Goal: Information Seeking & Learning: Get advice/opinions

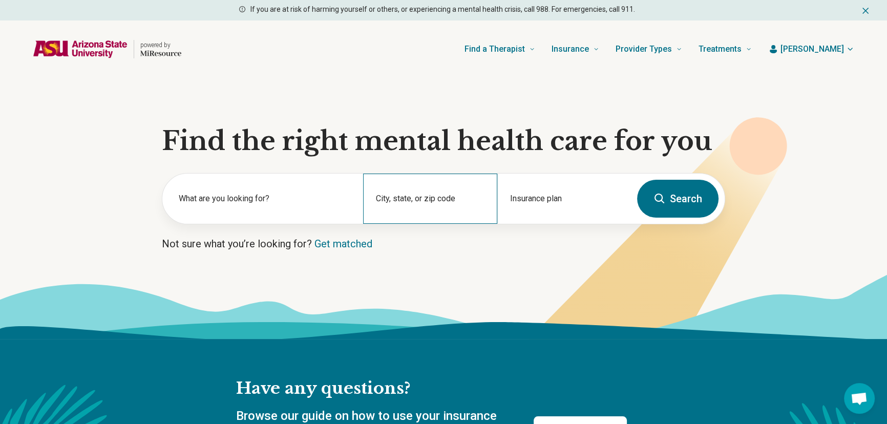
click at [403, 197] on div "City, state, or zip code" at bounding box center [430, 199] width 134 height 50
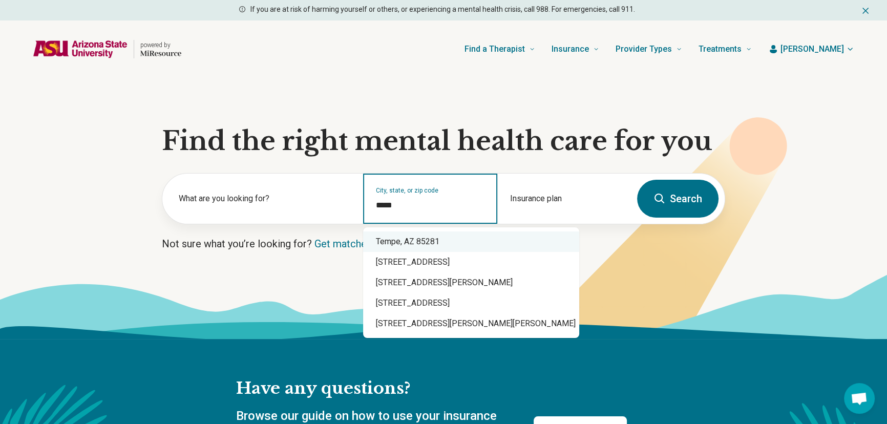
click at [416, 237] on div "Tempe, AZ 85281" at bounding box center [471, 241] width 216 height 20
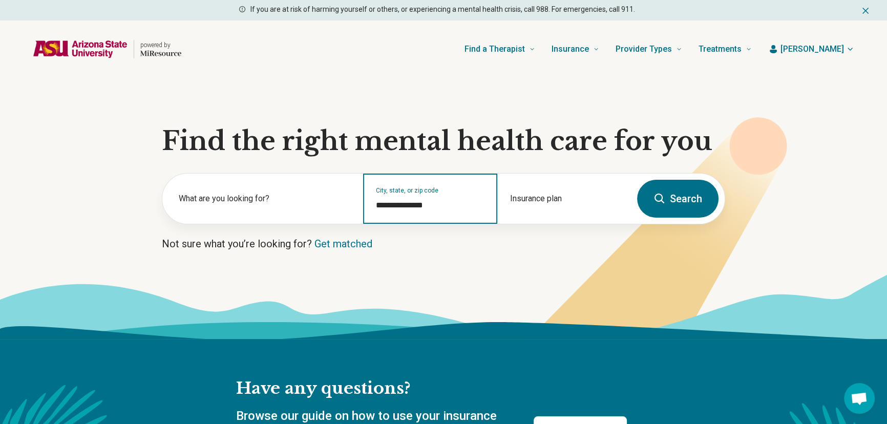
type input "**********"
click at [657, 203] on icon at bounding box center [659, 198] width 12 height 12
select select "***"
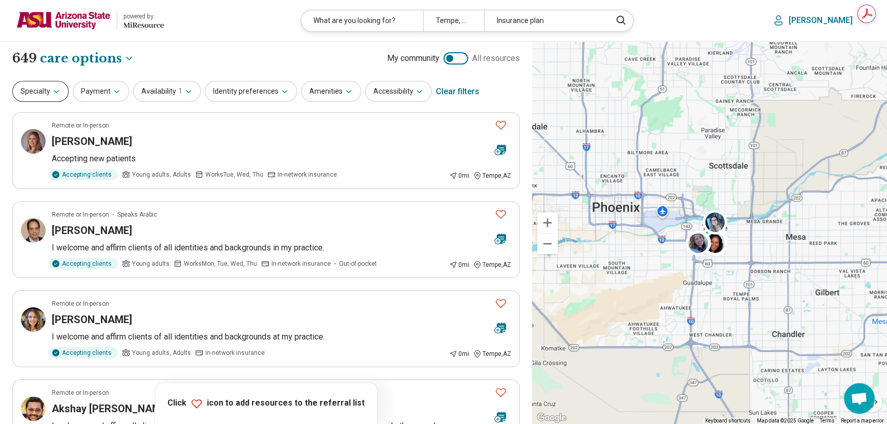
click at [46, 91] on button "Specialty" at bounding box center [40, 91] width 56 height 21
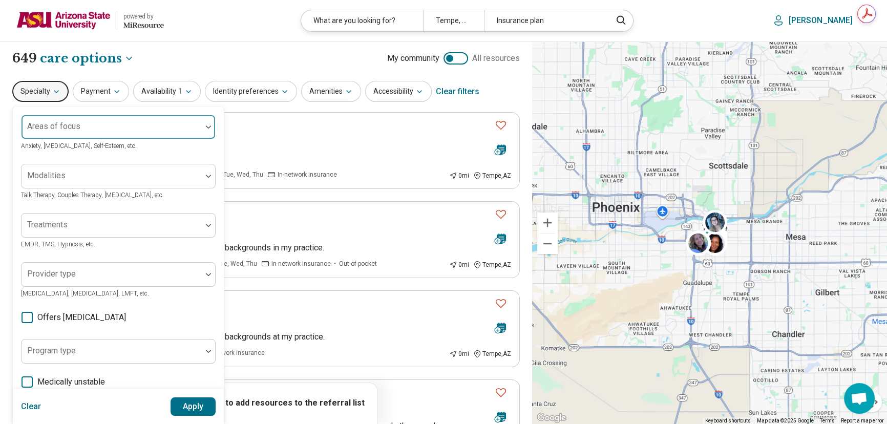
click at [117, 126] on div at bounding box center [112, 131] width 172 height 14
click at [114, 127] on div at bounding box center [112, 131] width 172 height 14
click at [139, 125] on div at bounding box center [112, 131] width 172 height 14
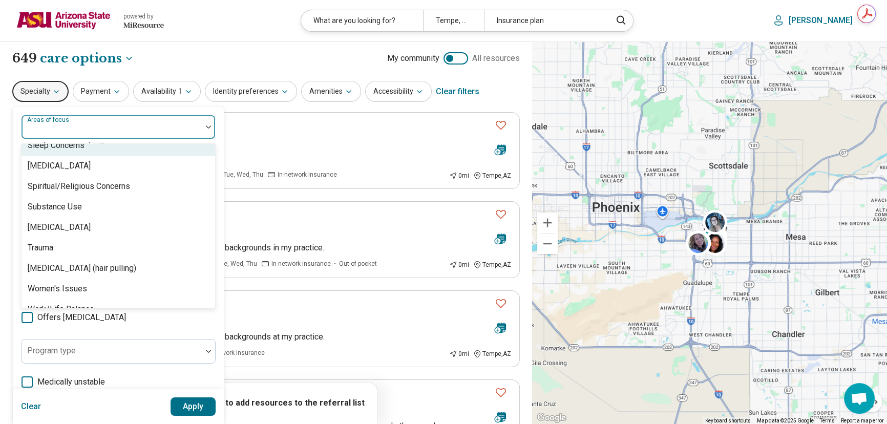
scroll to position [1912, 0]
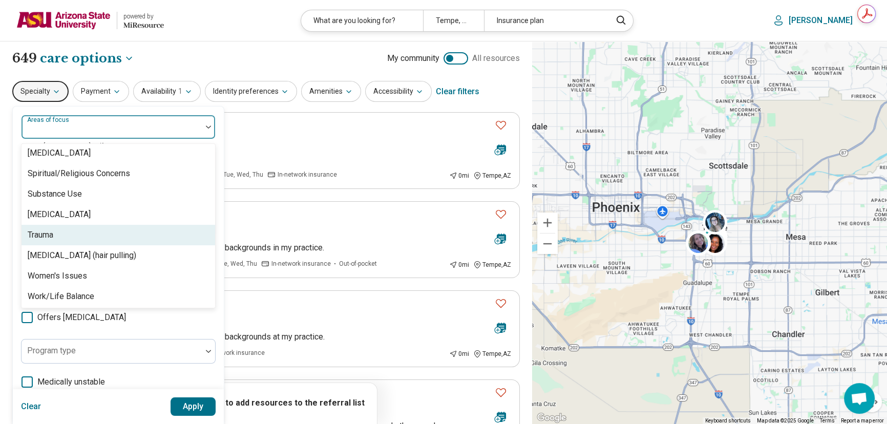
click at [102, 234] on div "Trauma" at bounding box center [119, 235] width 194 height 20
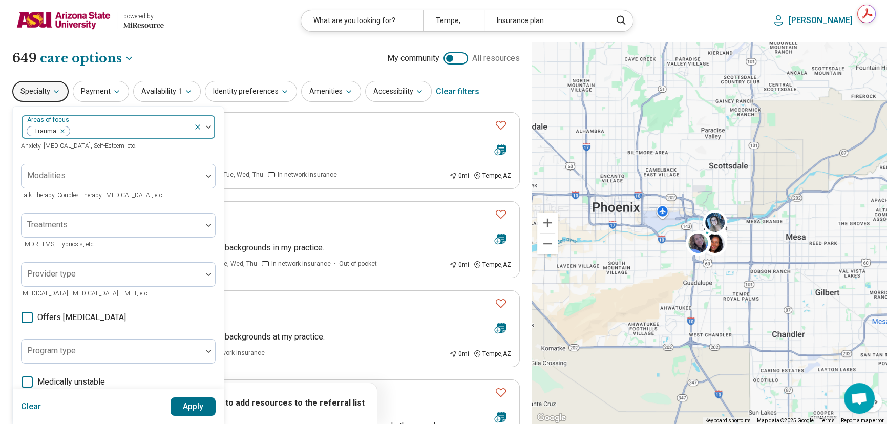
click at [210, 127] on img at bounding box center [208, 126] width 5 height 3
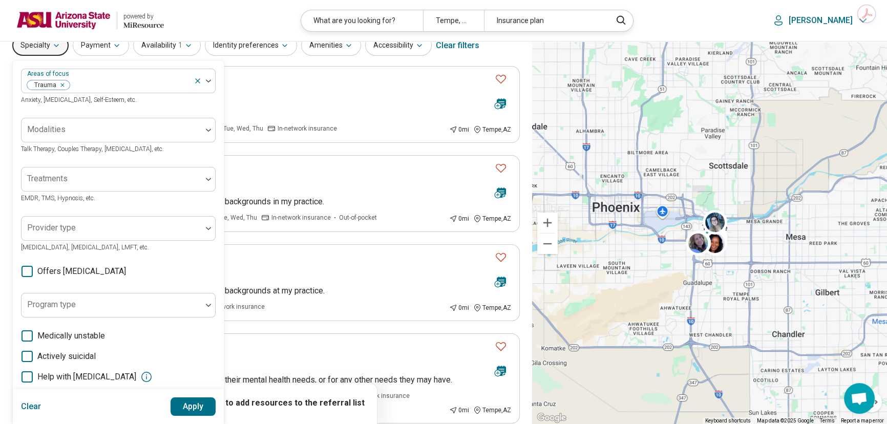
scroll to position [93, 0]
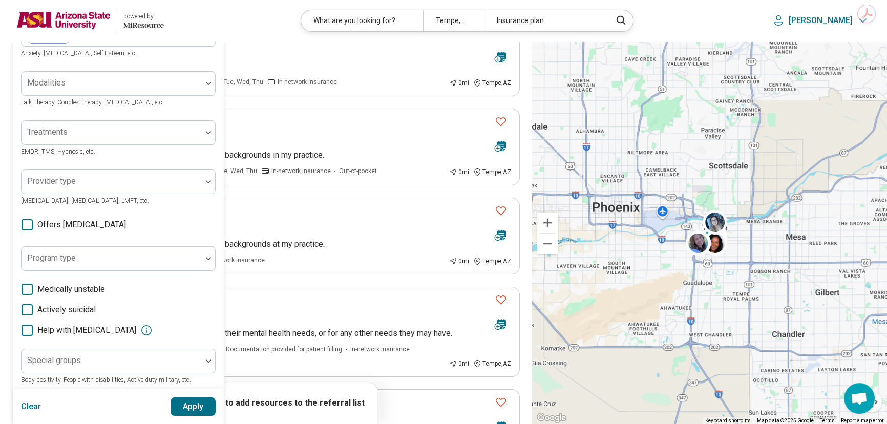
click at [192, 405] on button "Apply" at bounding box center [193, 406] width 46 height 18
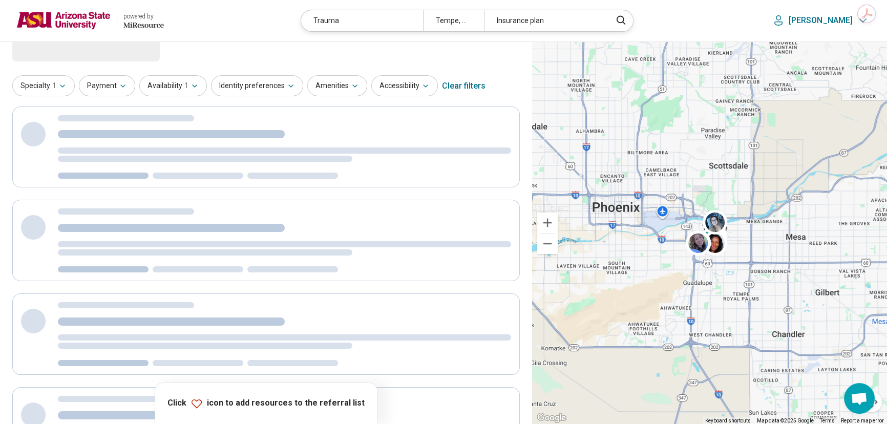
scroll to position [0, 0]
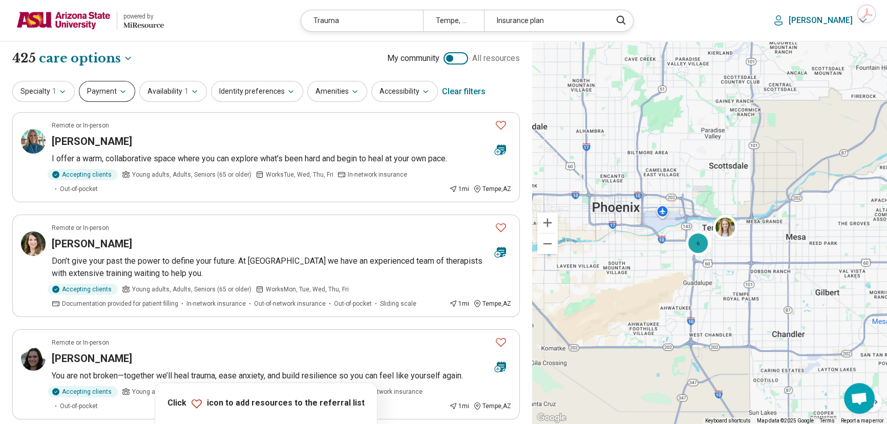
click at [96, 87] on button "Payment" at bounding box center [107, 91] width 56 height 21
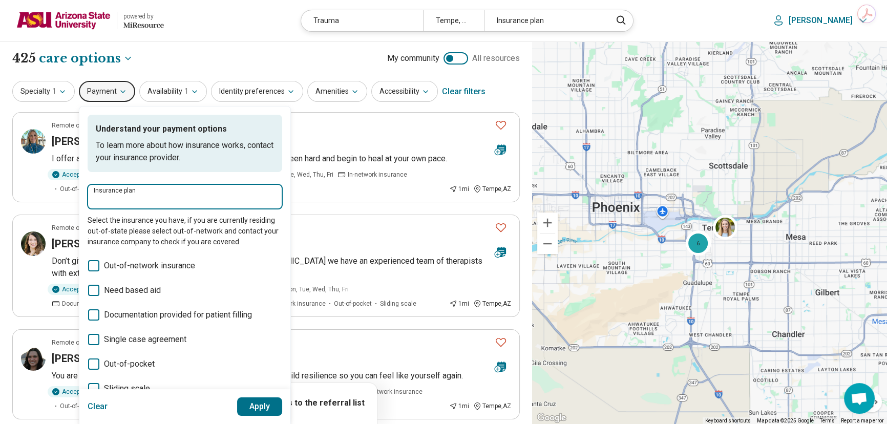
click at [138, 202] on input "Insurance plan" at bounding box center [185, 200] width 182 height 12
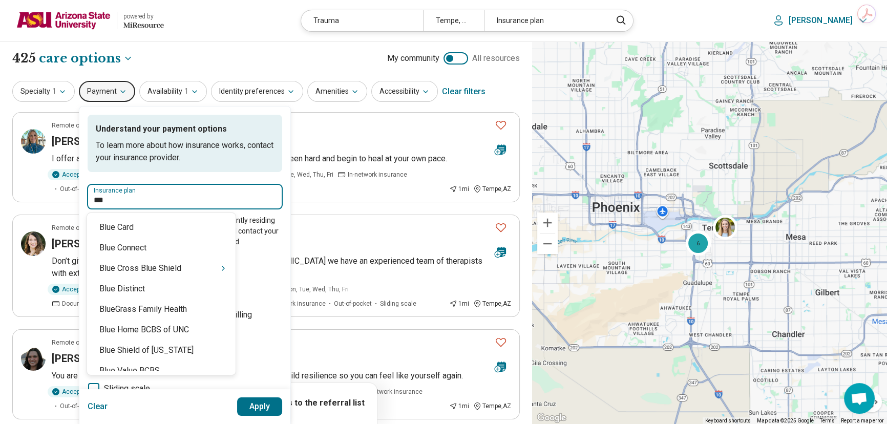
type input "****"
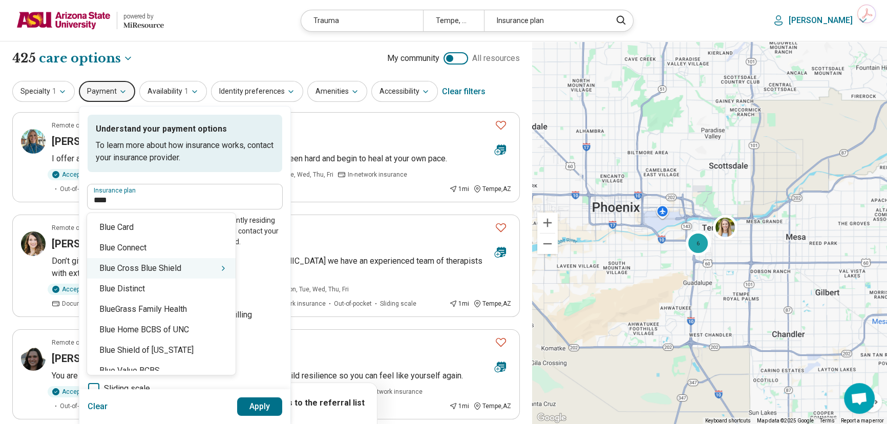
click at [145, 268] on div "Blue Cross Blue Shield" at bounding box center [161, 268] width 148 height 20
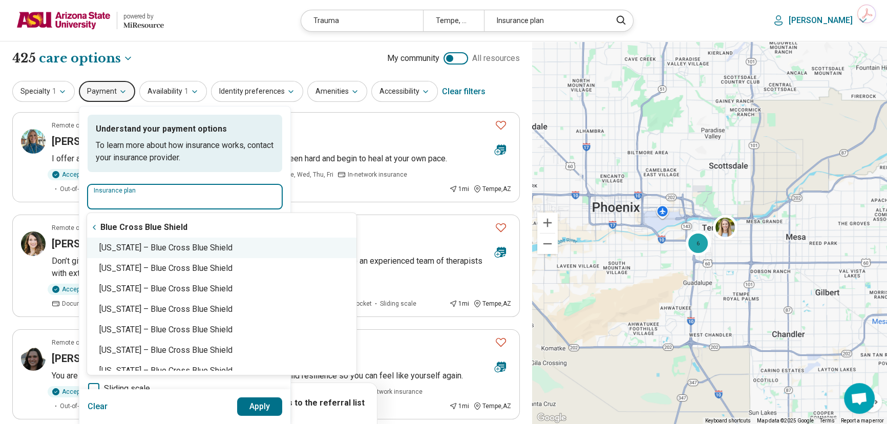
click at [155, 247] on div "[US_STATE] – Blue Cross Blue Shield" at bounding box center [221, 248] width 269 height 20
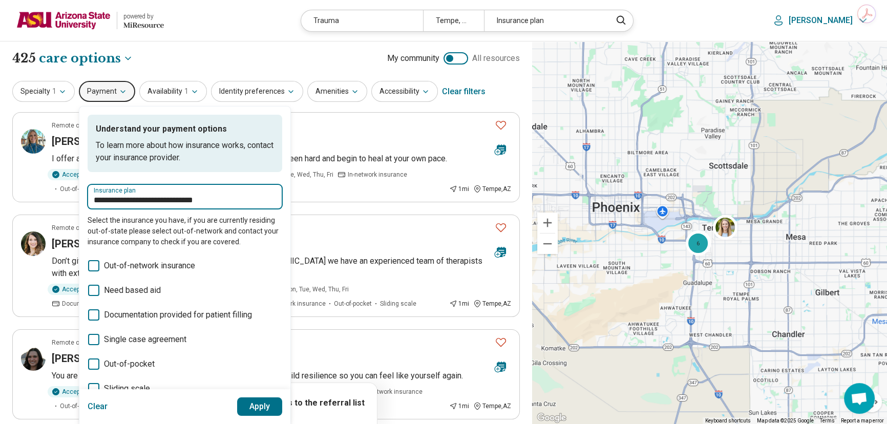
type input "**********"
click at [259, 407] on button "Apply" at bounding box center [260, 406] width 46 height 18
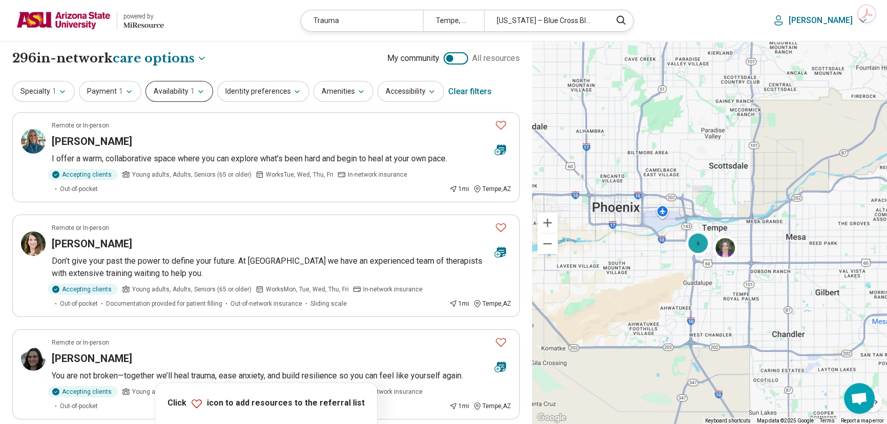
click at [178, 93] on button "Availability 1" at bounding box center [179, 91] width 68 height 21
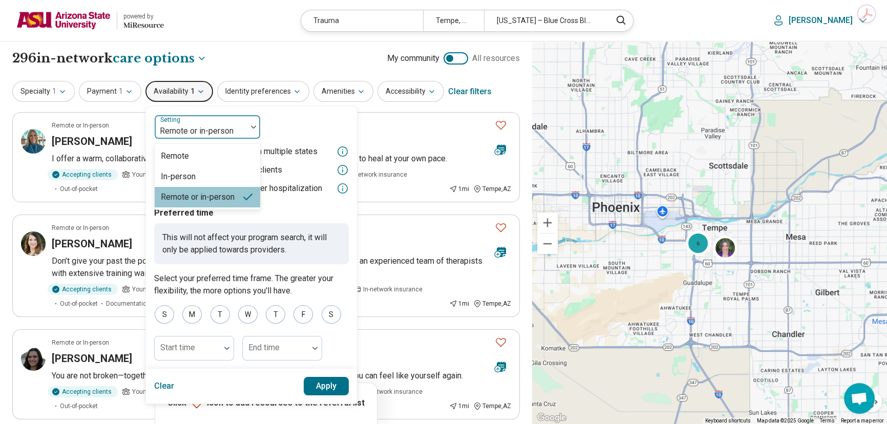
click at [180, 130] on div at bounding box center [201, 131] width 84 height 14
click at [187, 156] on div "Remote" at bounding box center [207, 156] width 105 height 20
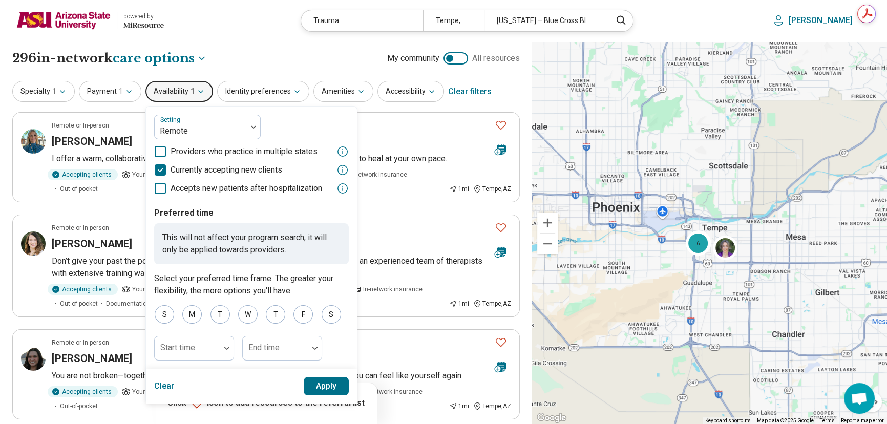
click at [316, 389] on button "Apply" at bounding box center [327, 386] width 46 height 18
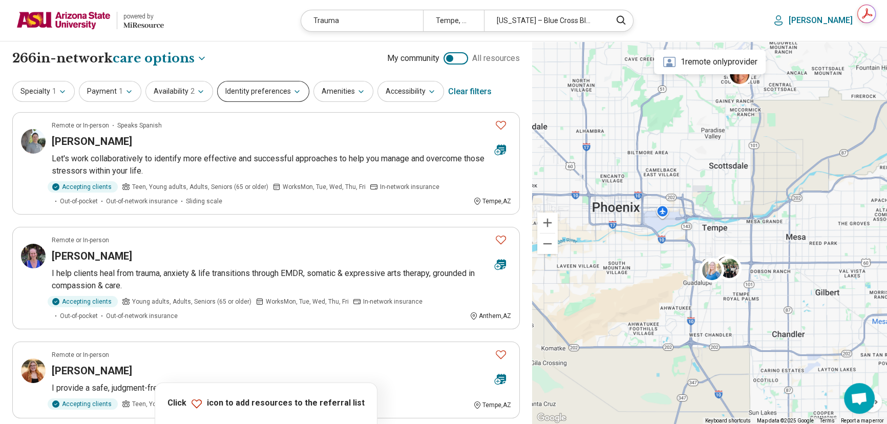
click at [272, 86] on button "Identity preferences" at bounding box center [263, 91] width 92 height 21
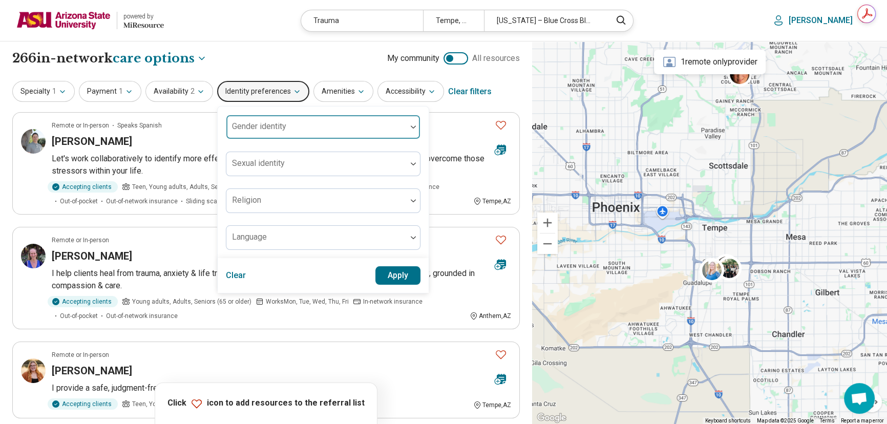
click at [275, 135] on div at bounding box center [316, 131] width 172 height 14
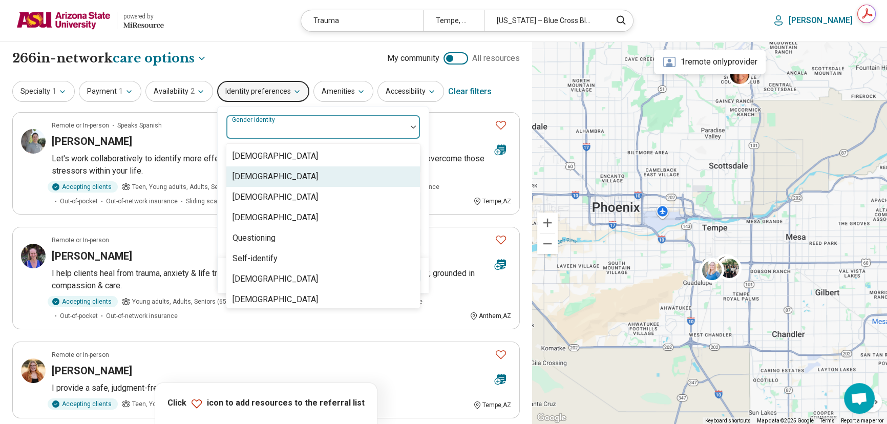
click at [288, 178] on div "[DEMOGRAPHIC_DATA]" at bounding box center [274, 176] width 85 height 12
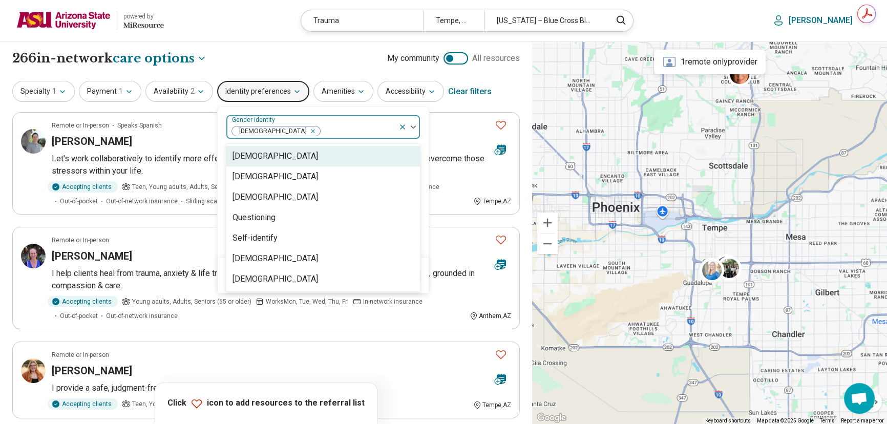
click at [413, 123] on div at bounding box center [409, 127] width 22 height 24
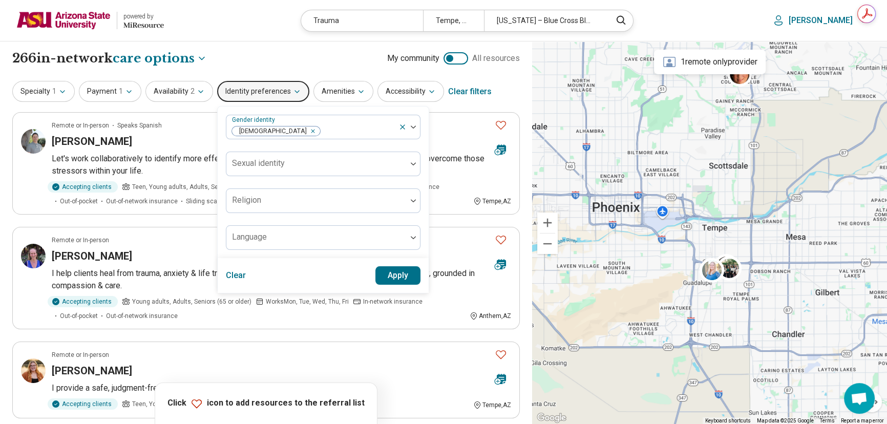
click at [389, 275] on button "Apply" at bounding box center [398, 275] width 46 height 18
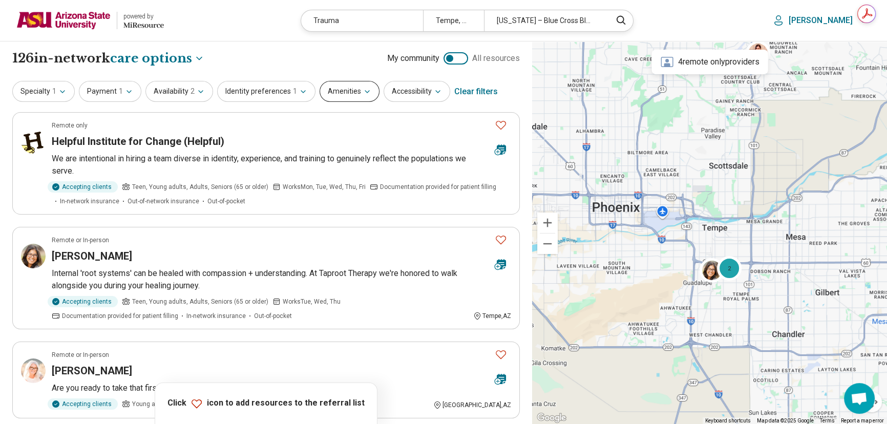
click at [342, 92] on button "Amenities" at bounding box center [349, 91] width 60 height 21
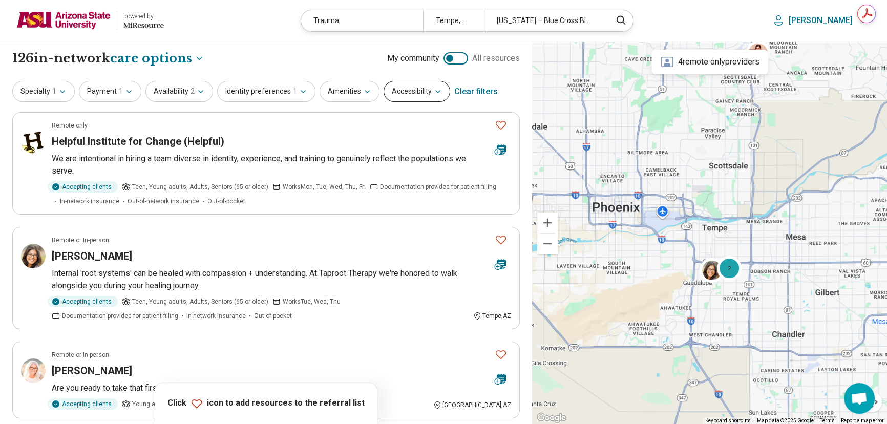
click at [395, 91] on button "Accessibility" at bounding box center [416, 91] width 67 height 21
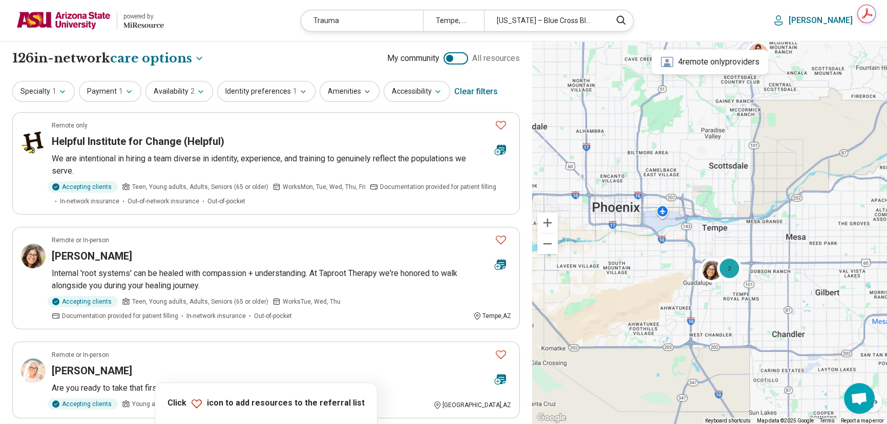
click at [58, 18] on img at bounding box center [63, 20] width 94 height 25
